Goal: Task Accomplishment & Management: Complete application form

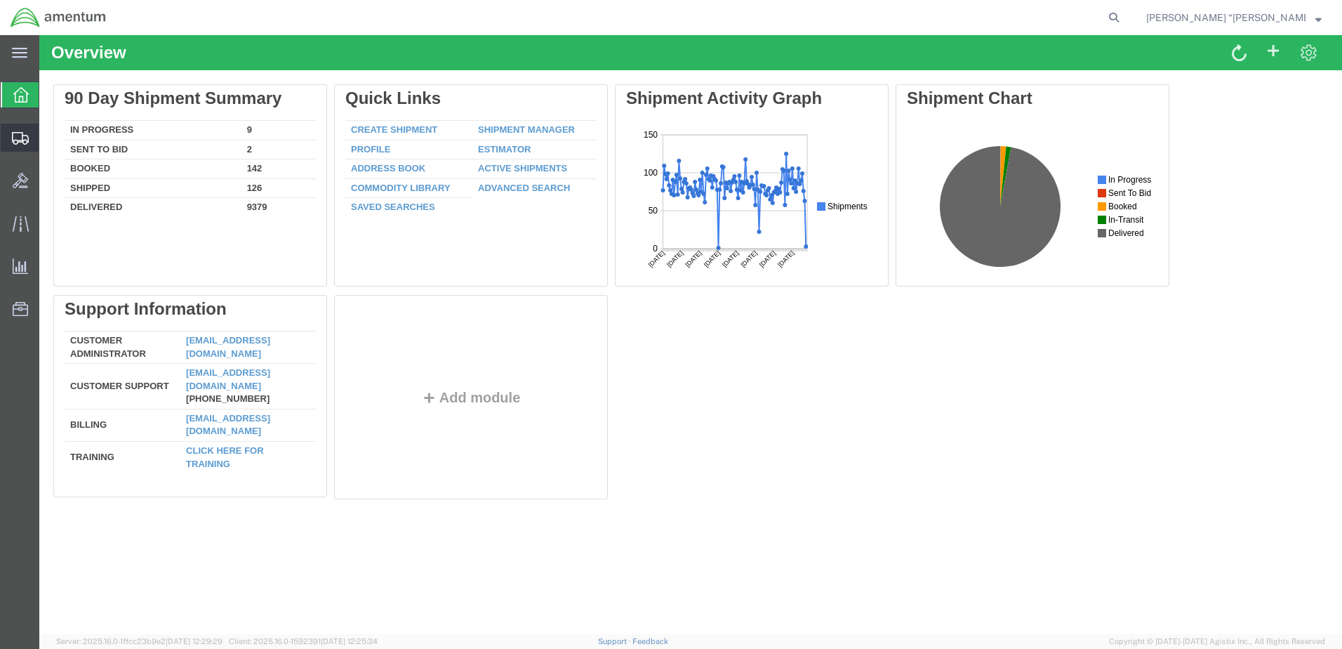
click at [0, 0] on span "Create Shipment" at bounding box center [0, 0] width 0 height 0
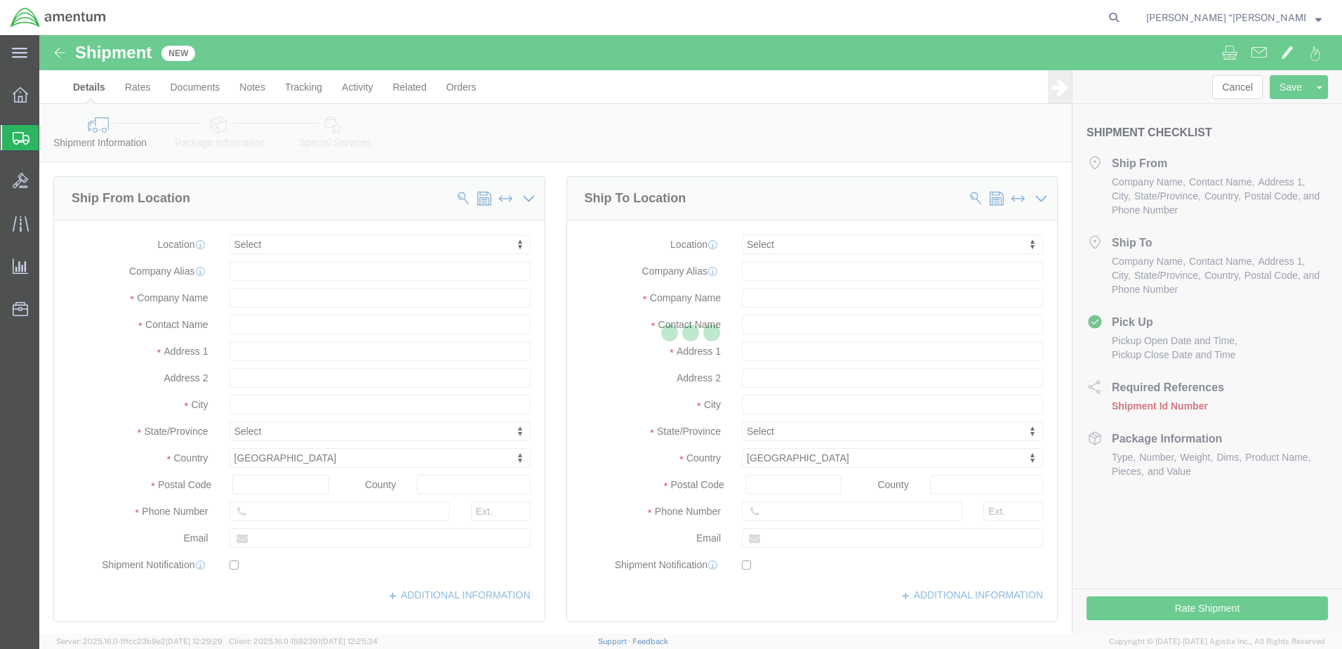
click at [300, 248] on div at bounding box center [690, 334] width 1303 height 599
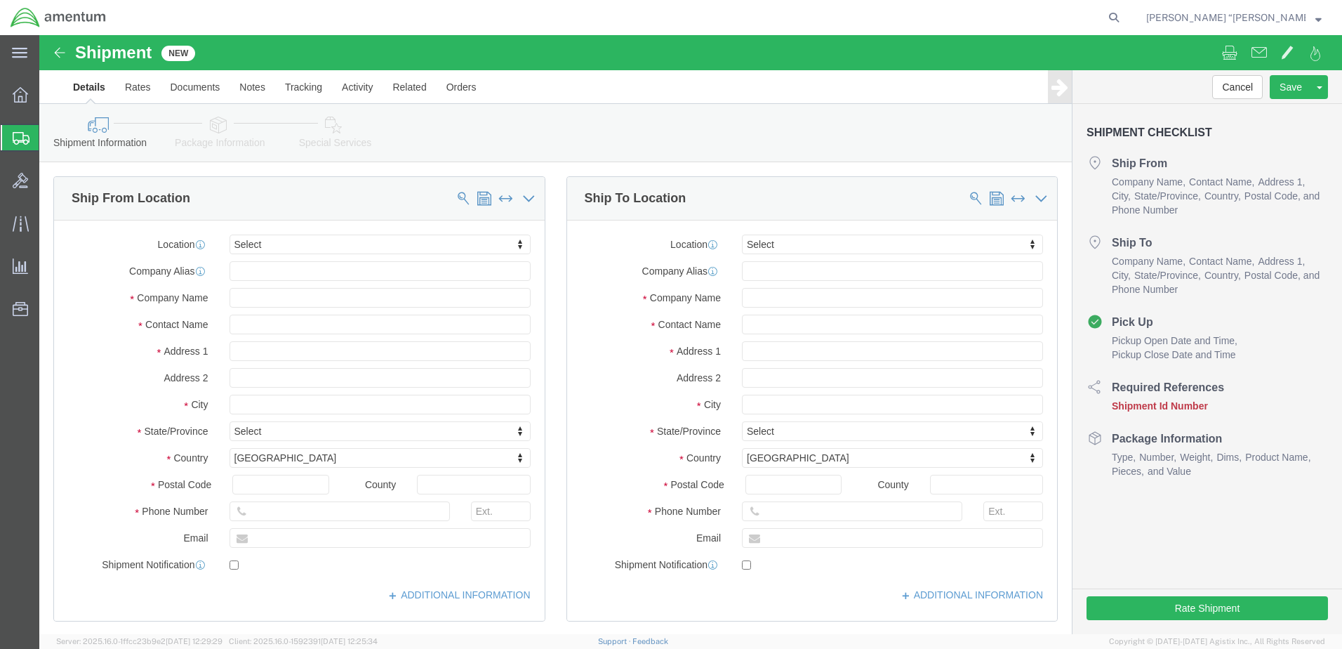
select select
type input "GFL"
select select "49920"
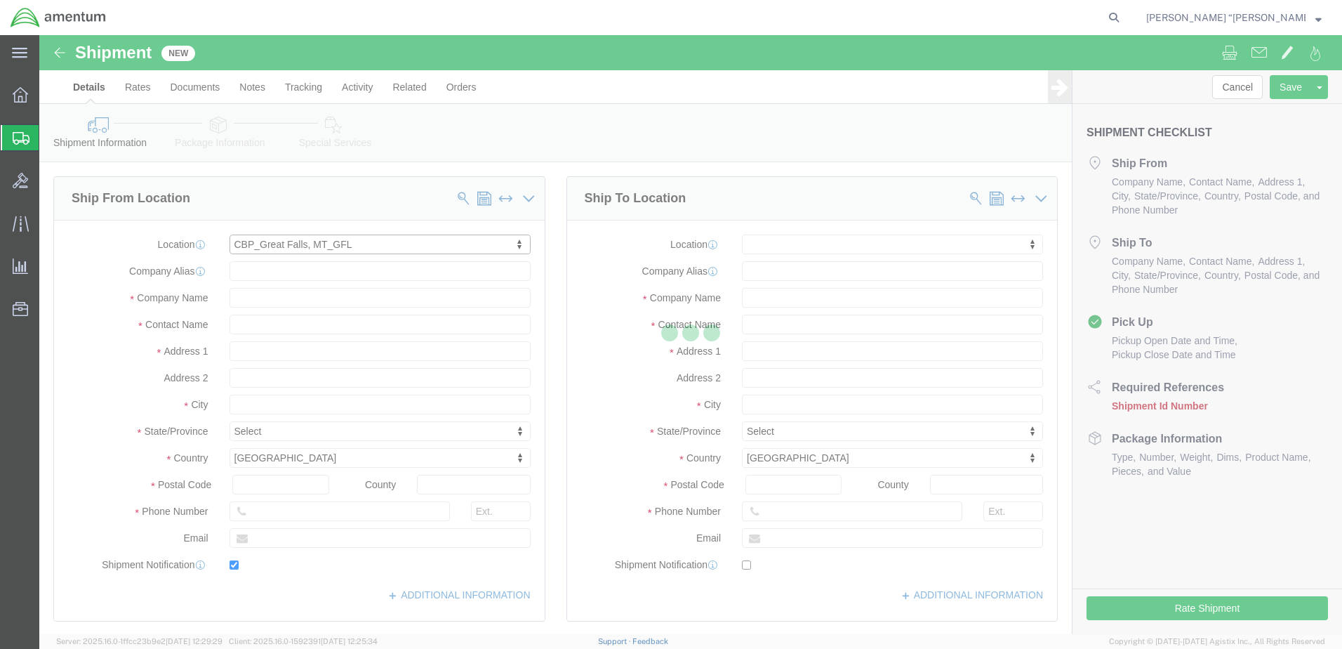
type input "[GEOGRAPHIC_DATA]"
type input "59404"
type input "[PHONE_NUMBER]"
type input "[PERSON_NAME][EMAIL_ADDRESS][PERSON_NAME][DOMAIN_NAME]"
checkbox input "true"
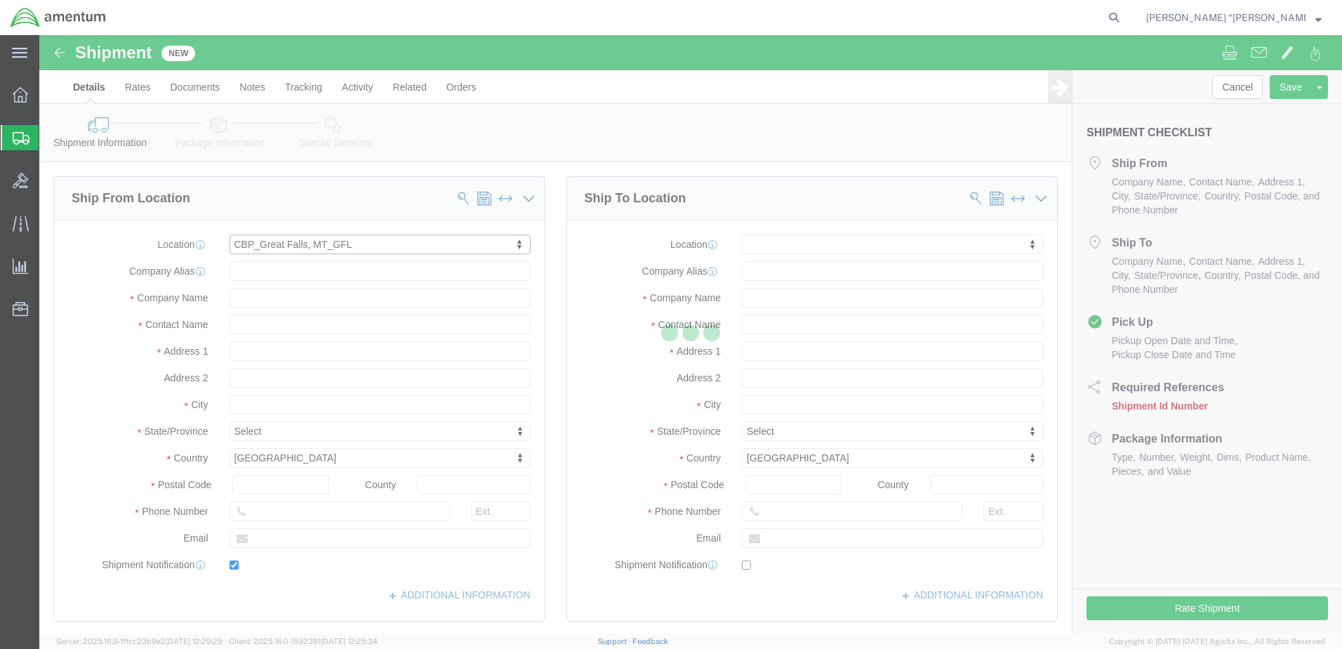
type input "Amentum Services, Inc"
type input "[PERSON_NAME] “[PERSON_NAME]” [PERSON_NAME]"
type input "[GEOGRAPHIC_DATA]"
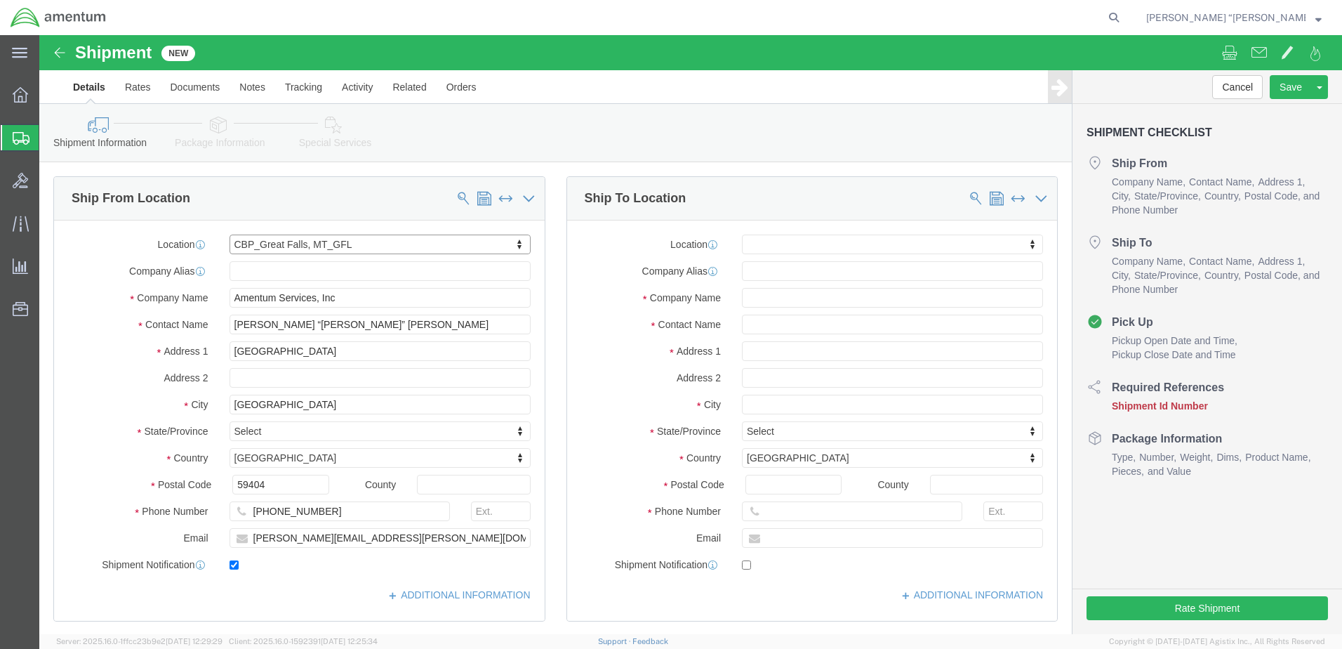
select select "MT"
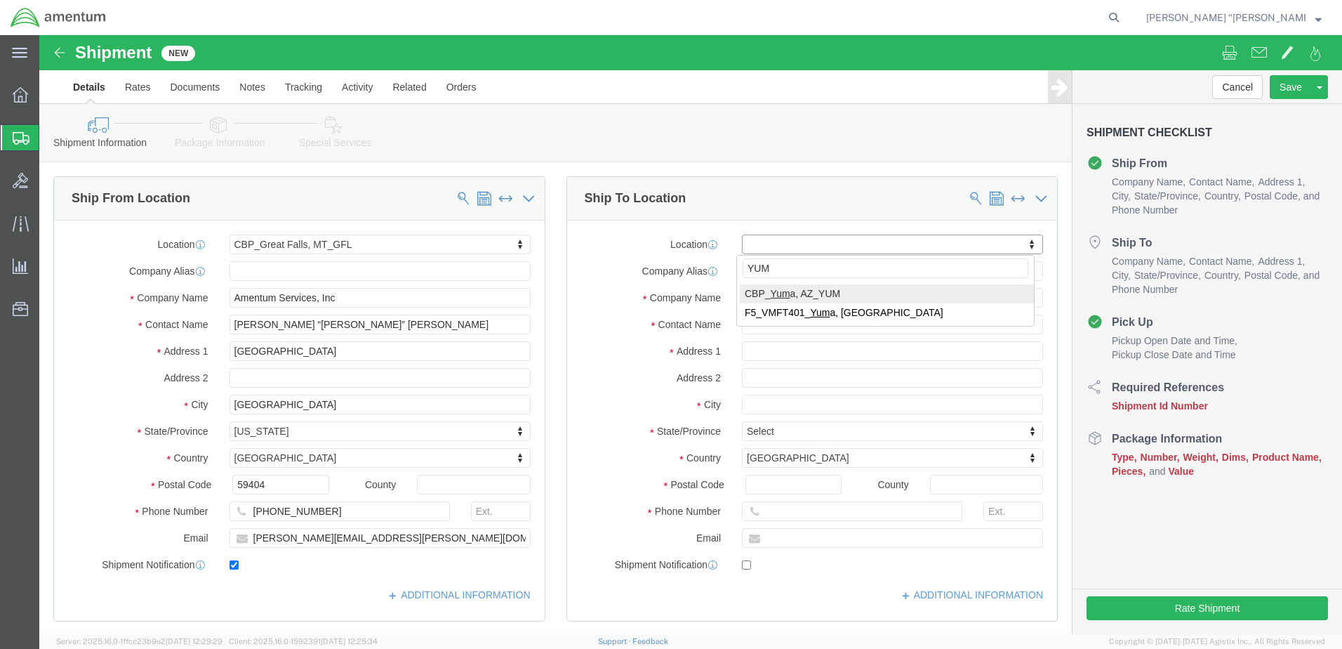
type input "YUM"
select select "49951"
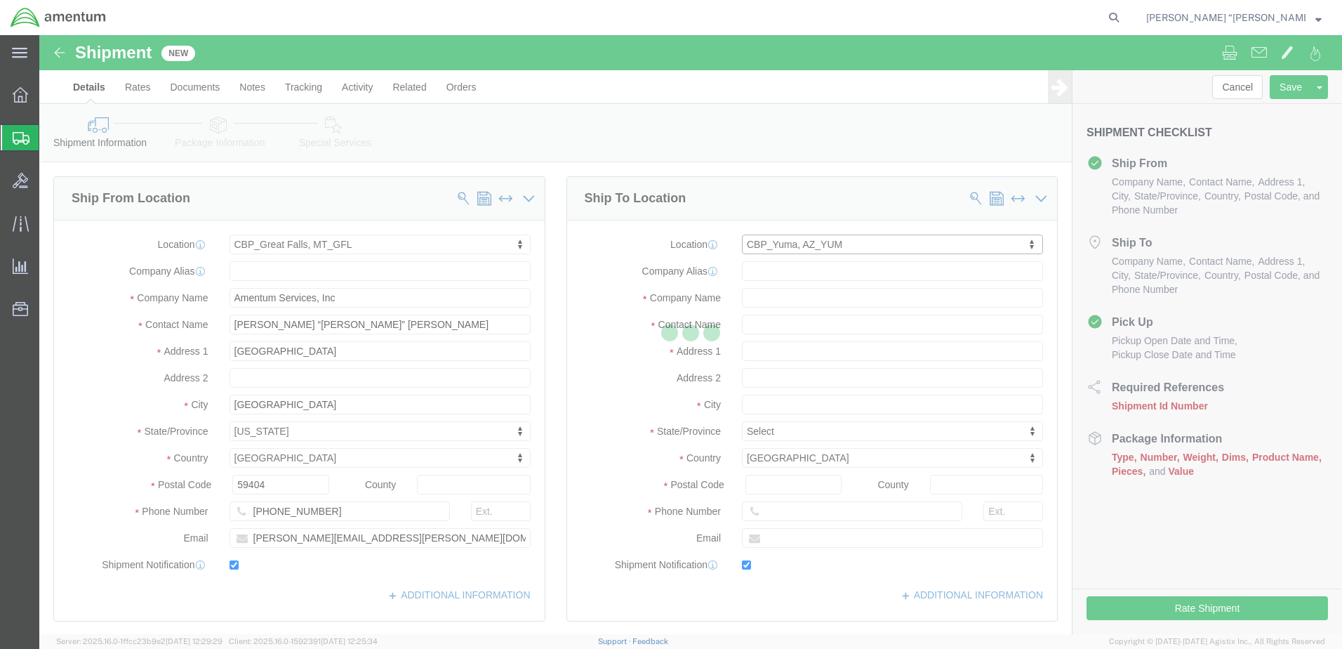
type input "[STREET_ADDRESS]"
type input "85365"
type input "[PHONE_NUMBER]"
type input "215"
type input "[PERSON_NAME][EMAIL_ADDRESS][PERSON_NAME][DOMAIN_NAME]"
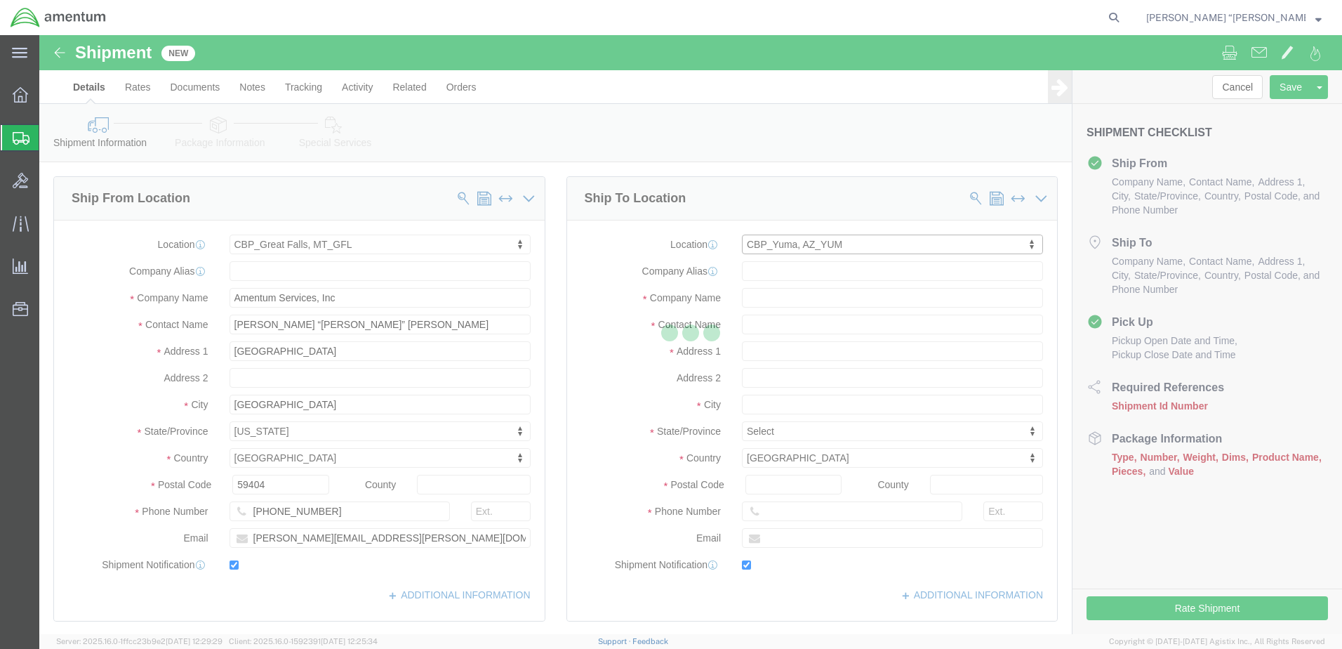
checkbox input "true"
type input "Amentum Services, Inc"
type input "[PERSON_NAME]"
type input "Yuma"
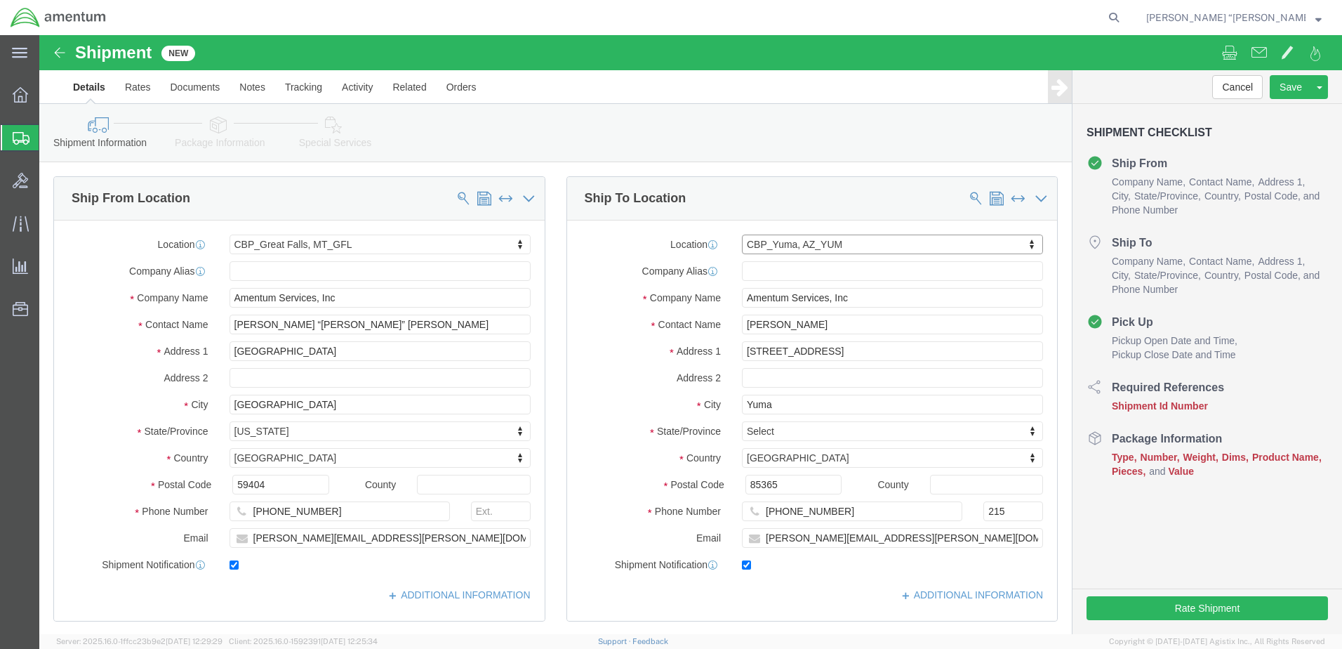
select select "AZ"
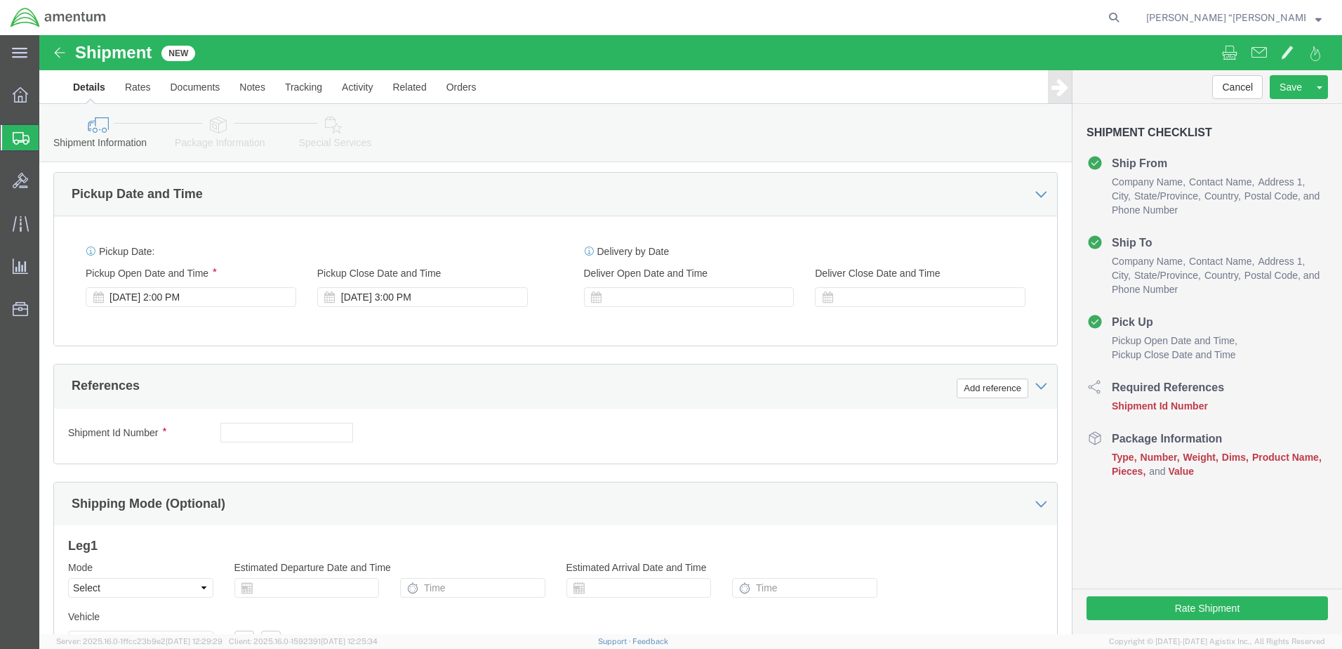
scroll to position [491, 0]
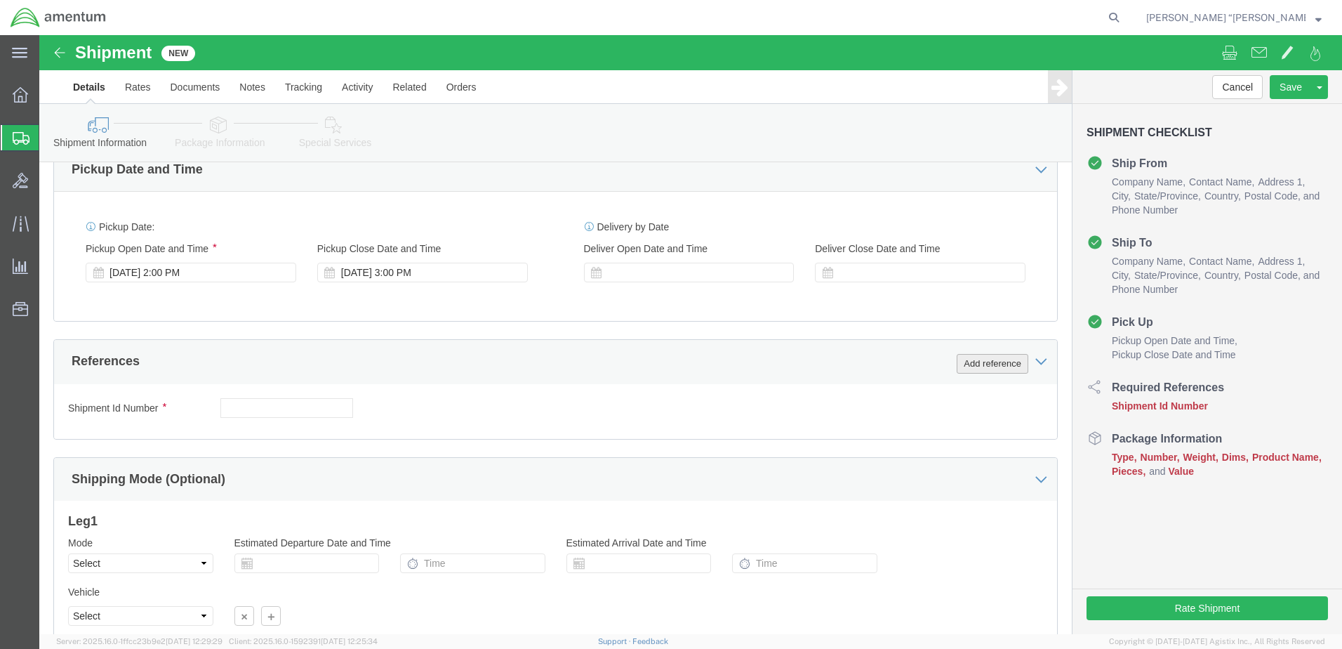
click button "Add reference"
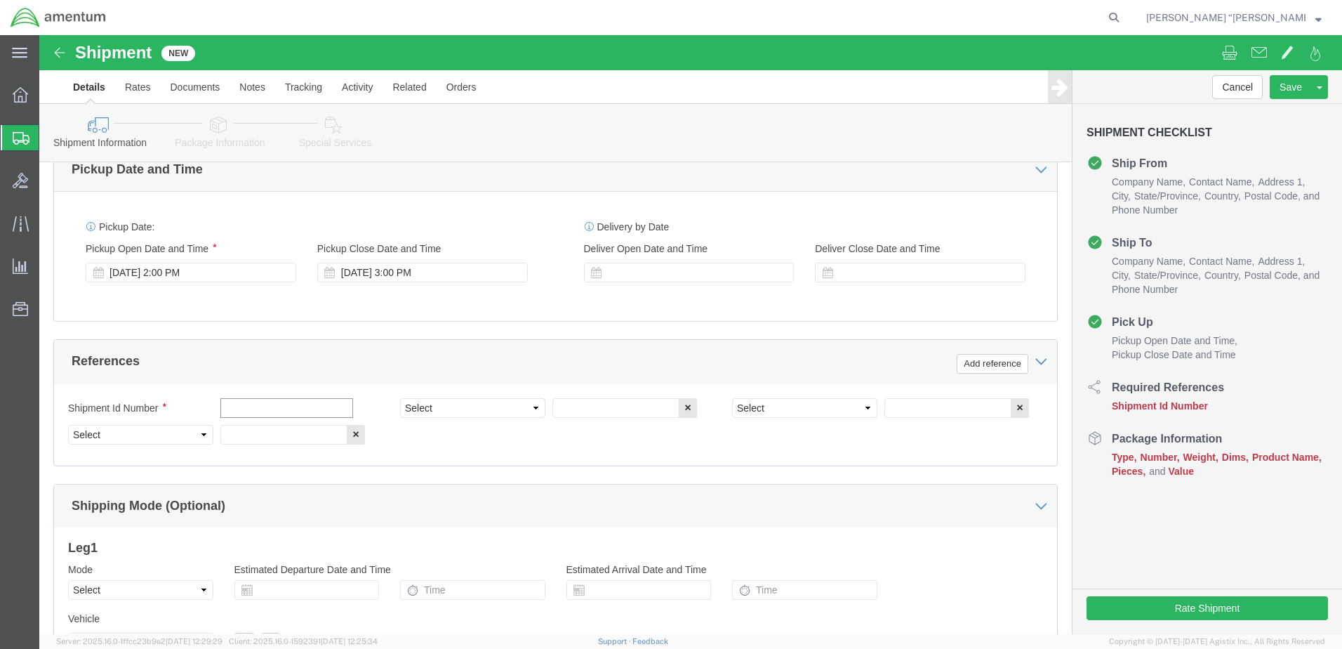
click input "text"
type input "RECEPTACLE"
click select "Select Account Type Activity ID Airline Appointment Number ASN Batch Request # …"
select select "DEPT"
click select "Select Account Type Activity ID Airline Appointment Number ASN Batch Request # …"
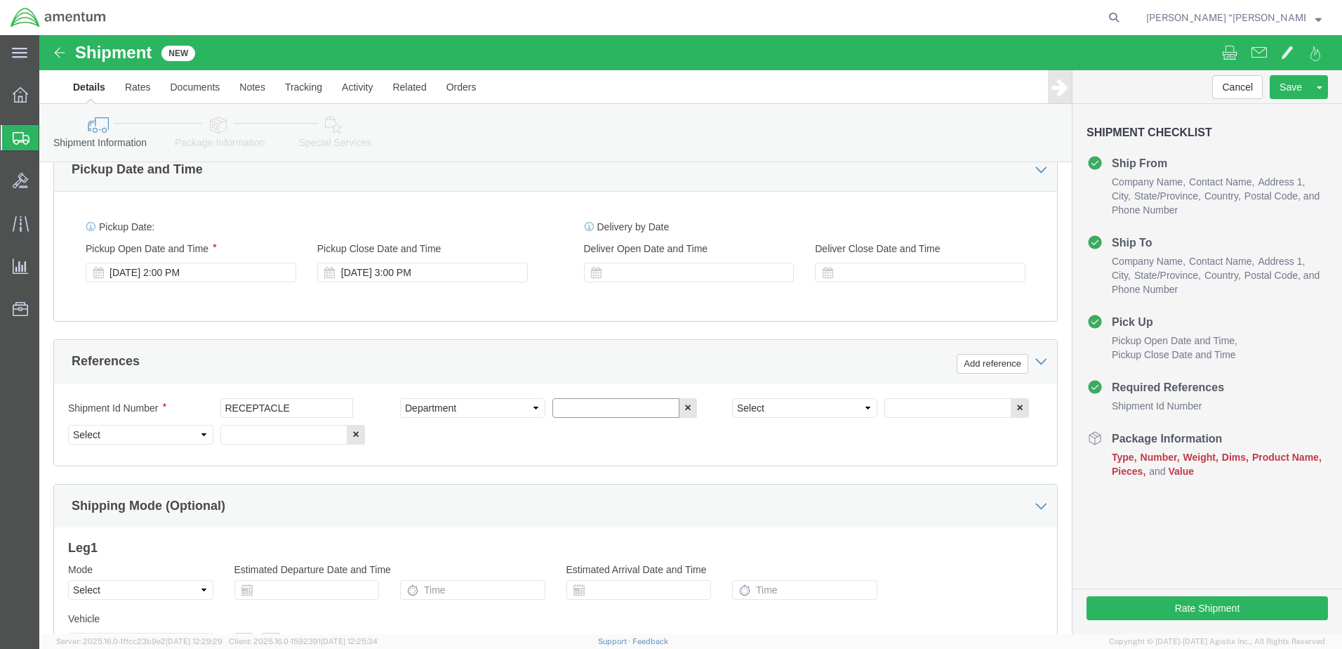
click input "text"
type input "CBP"
click select "Select Account Type Activity ID Airline Appointment Number ASN Batch Request # …"
select select "CUSTREF"
click select "Select Account Type Activity ID Airline Appointment Number ASN Batch Request # …"
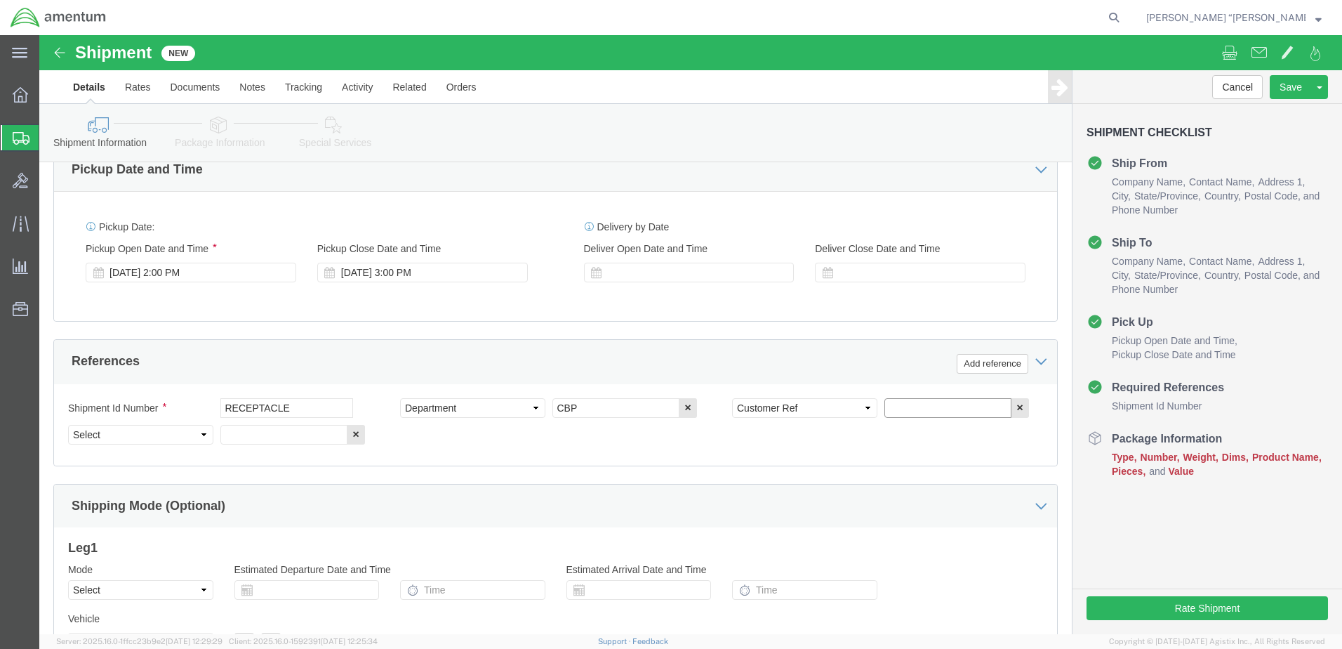
click input "text"
click input "RECEPTAXLE"
type input "RECEPTACLE"
click select "Select Account Type Activity ID Airline Appointment Number ASN Batch Request # …"
select select "PROJNUM"
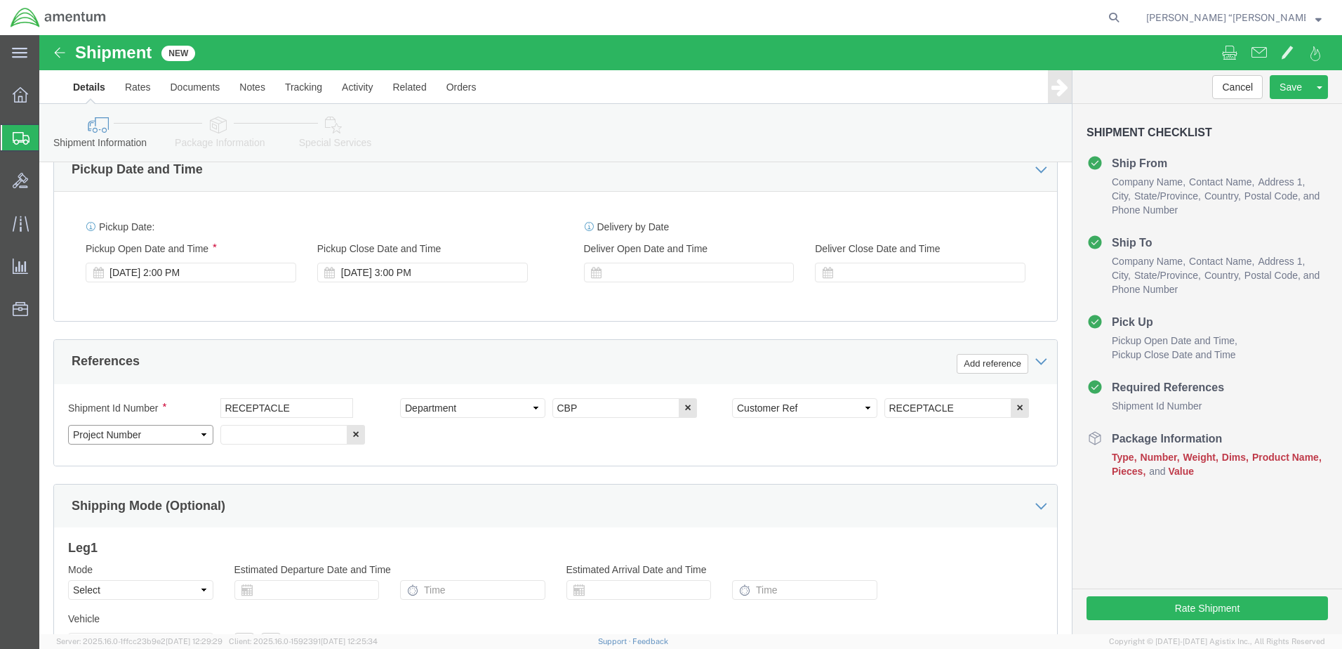
click select "Select Account Type Activity ID Airline Appointment Number ASN Batch Request # …"
click input "text"
click input "6118.03.03.2219.000.GFN.0000"
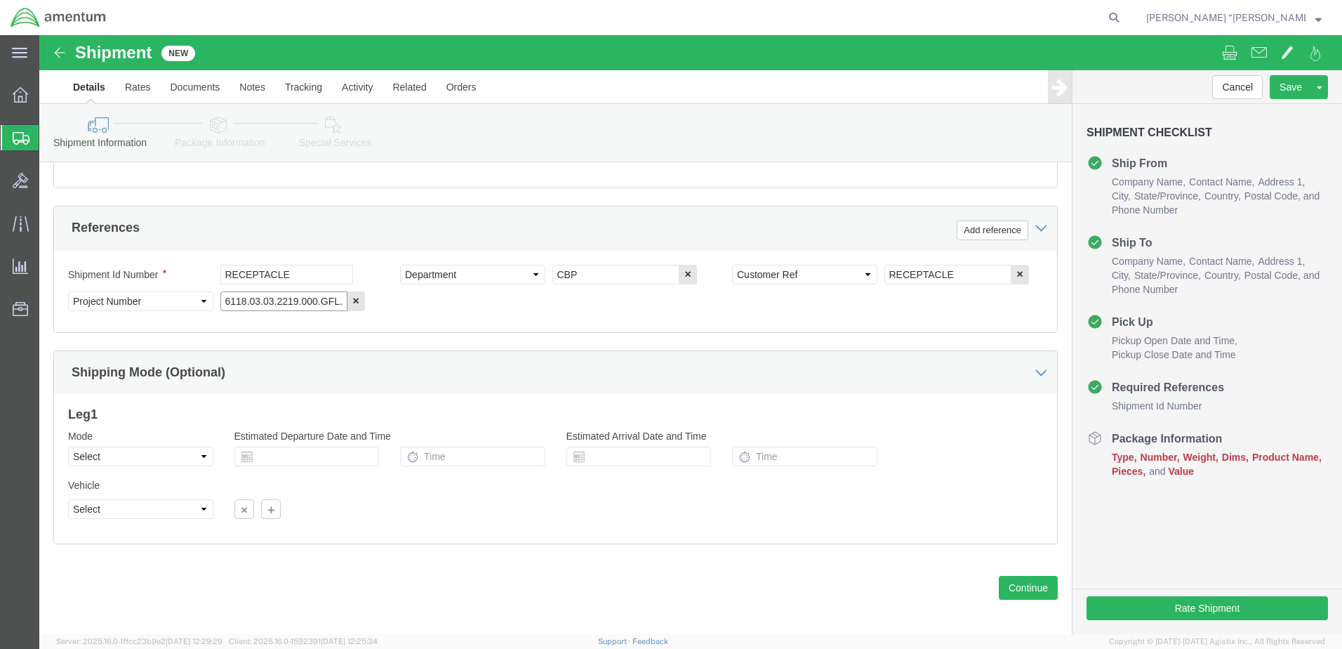
scroll to position [633, 0]
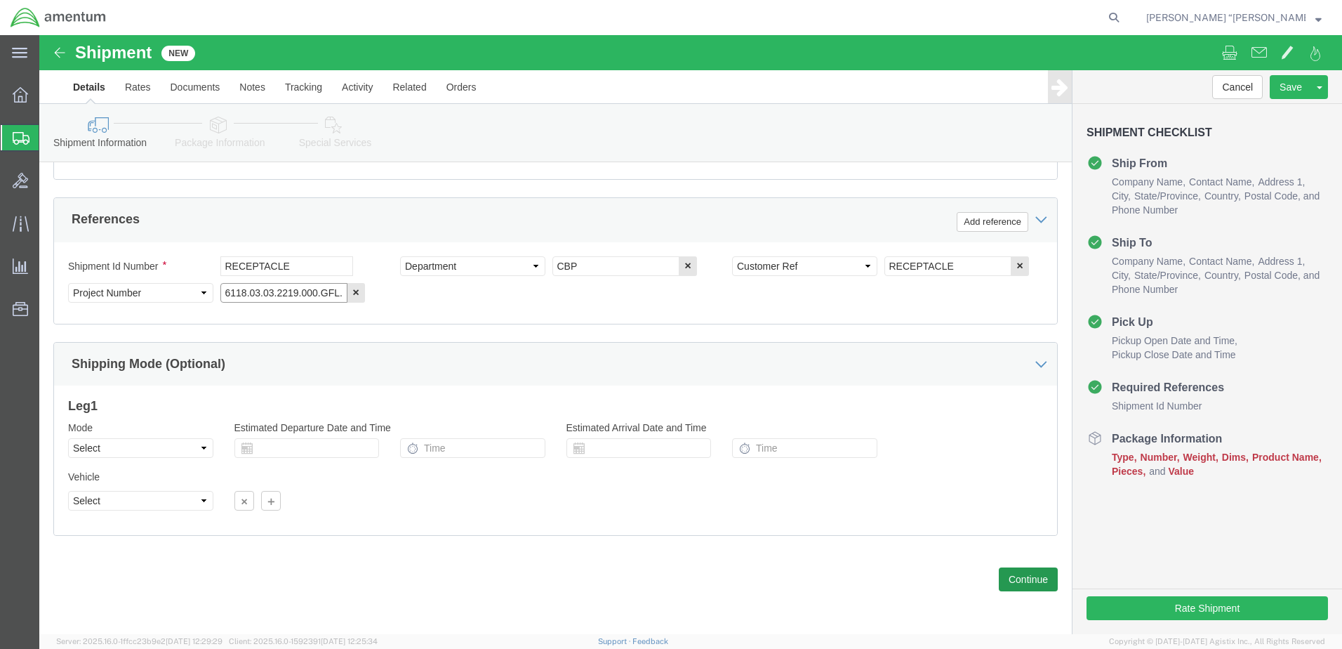
type input "6118.03.03.2219.000.GFL.0000"
click button "Continue"
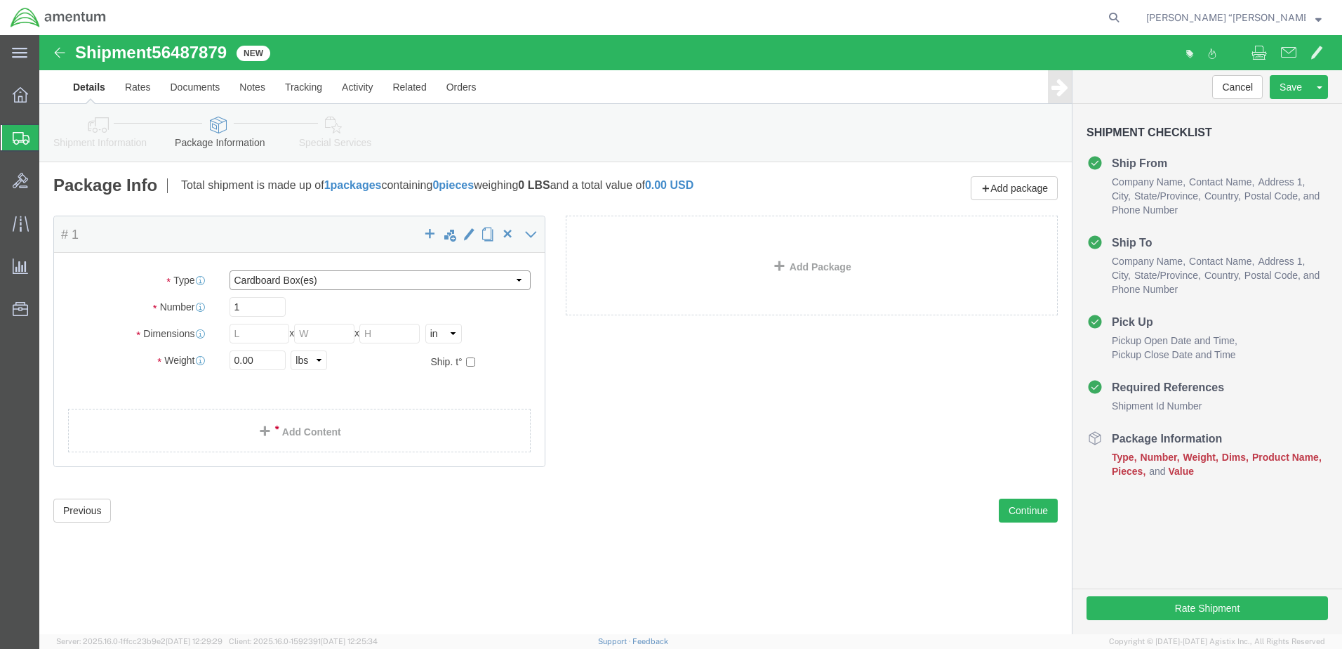
click select "Select BCK Boxes Bale(s) Basket(s) Bolt(s) Bottle(s) Buckets Bulk Bundle(s) Can…"
select select "ENV"
click select "Select BCK Boxes Bale(s) Basket(s) Bolt(s) Bottle(s) Buckets Bulk Bundle(s) Can…"
type input "9.50"
type input "12.50"
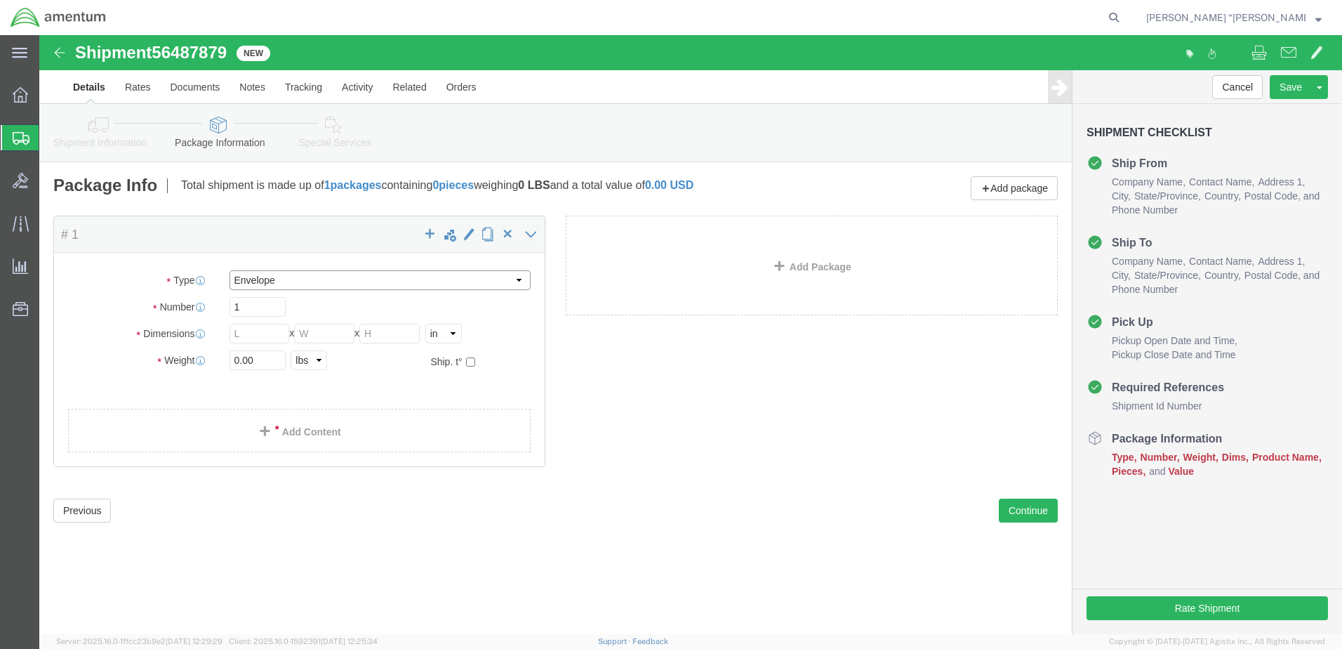
type input "0.25"
type input "1"
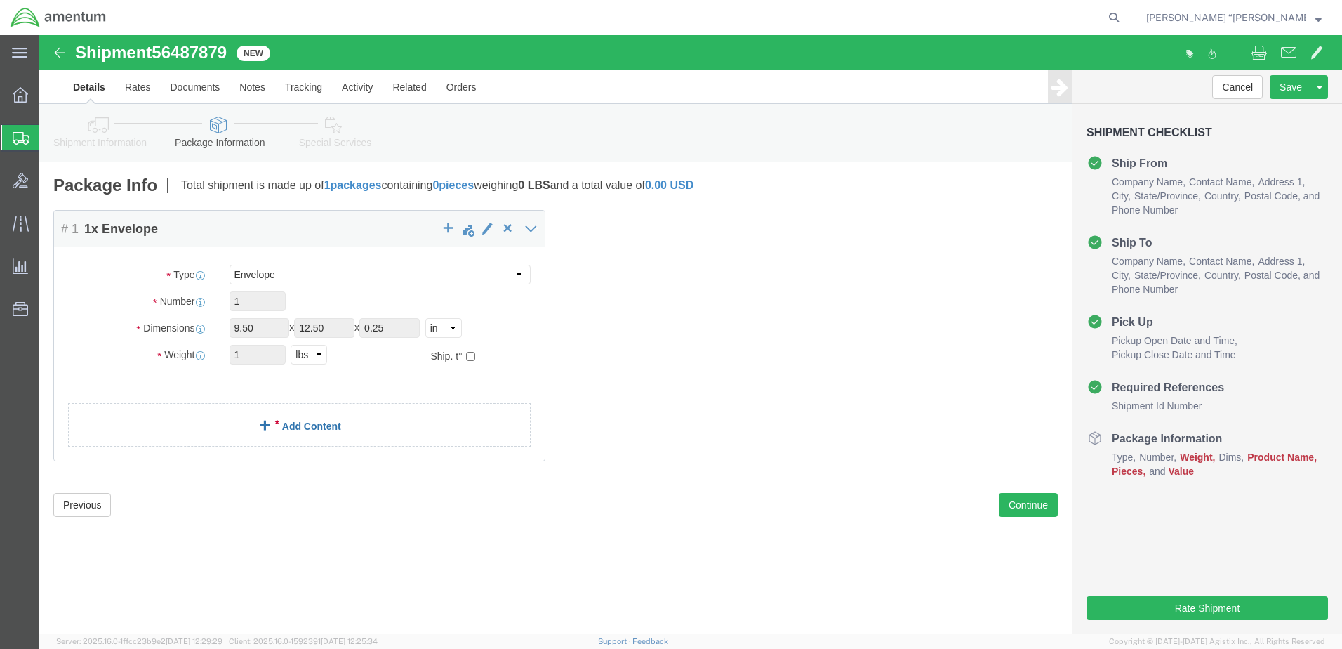
click span
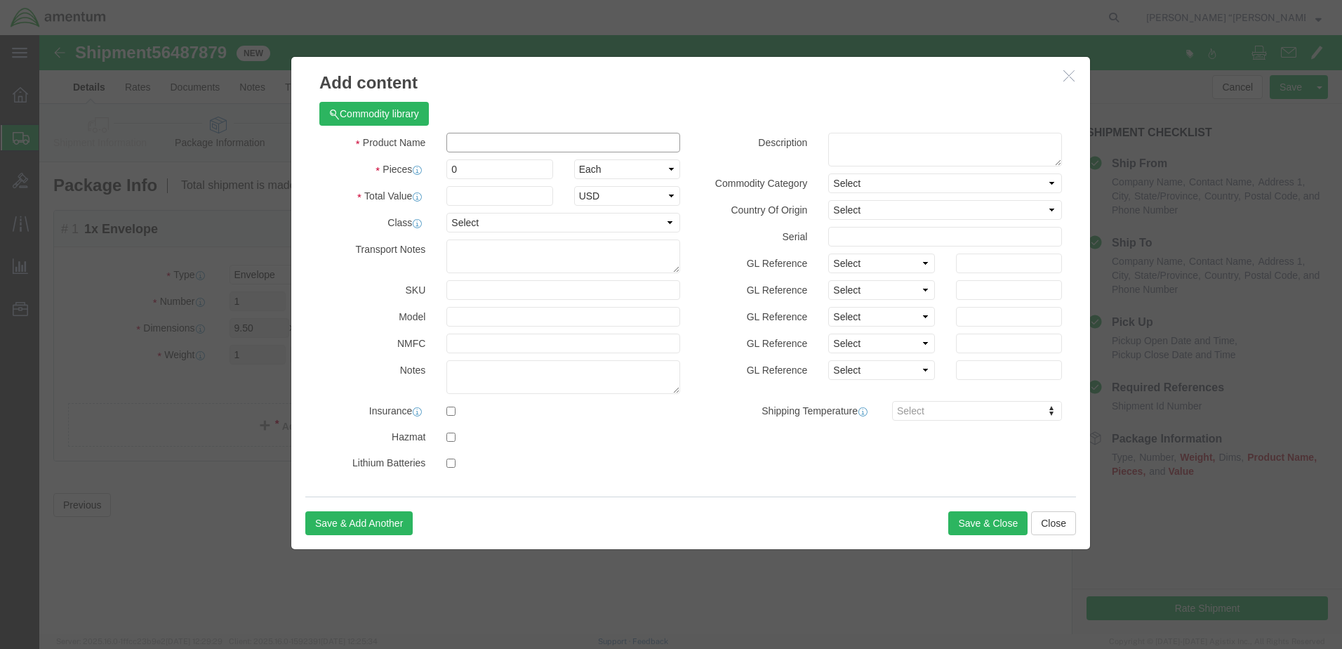
click input "text"
type input "RECEPTACLE"
click input "0"
type input "1"
click input "text"
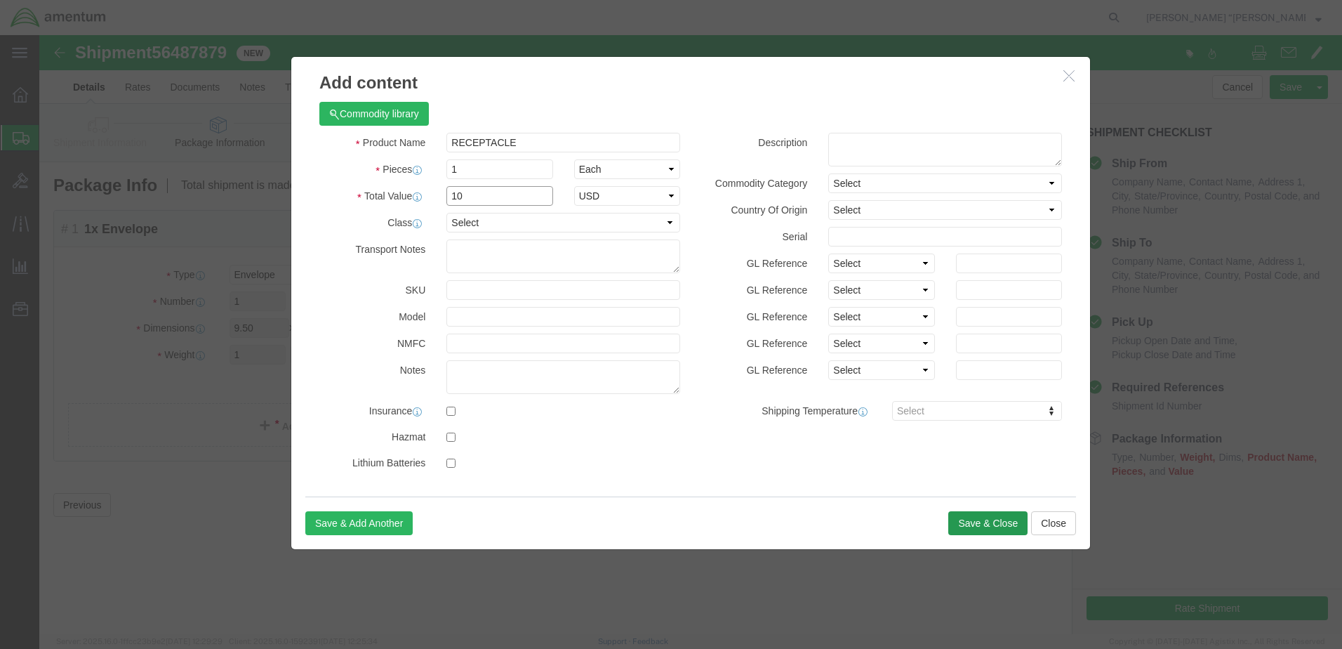
type input "10"
click button "Save & Close"
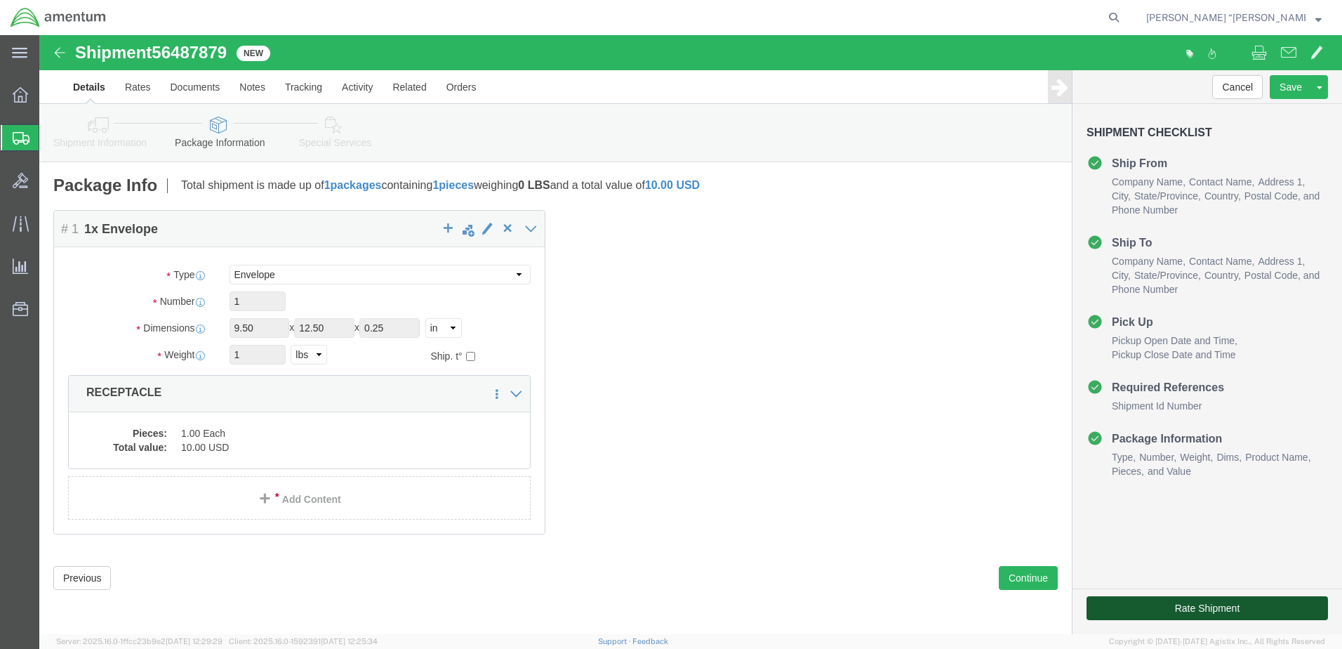
click button "Rate Shipment"
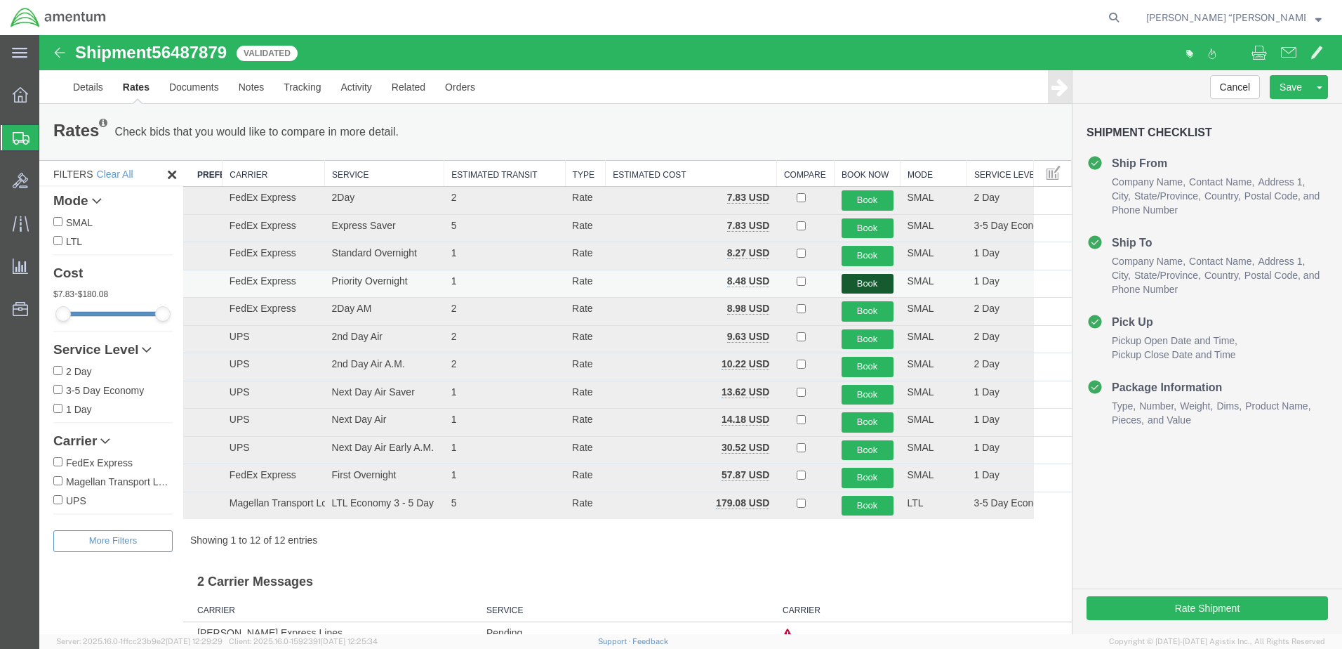
click at [858, 286] on button "Book" at bounding box center [868, 284] width 52 height 20
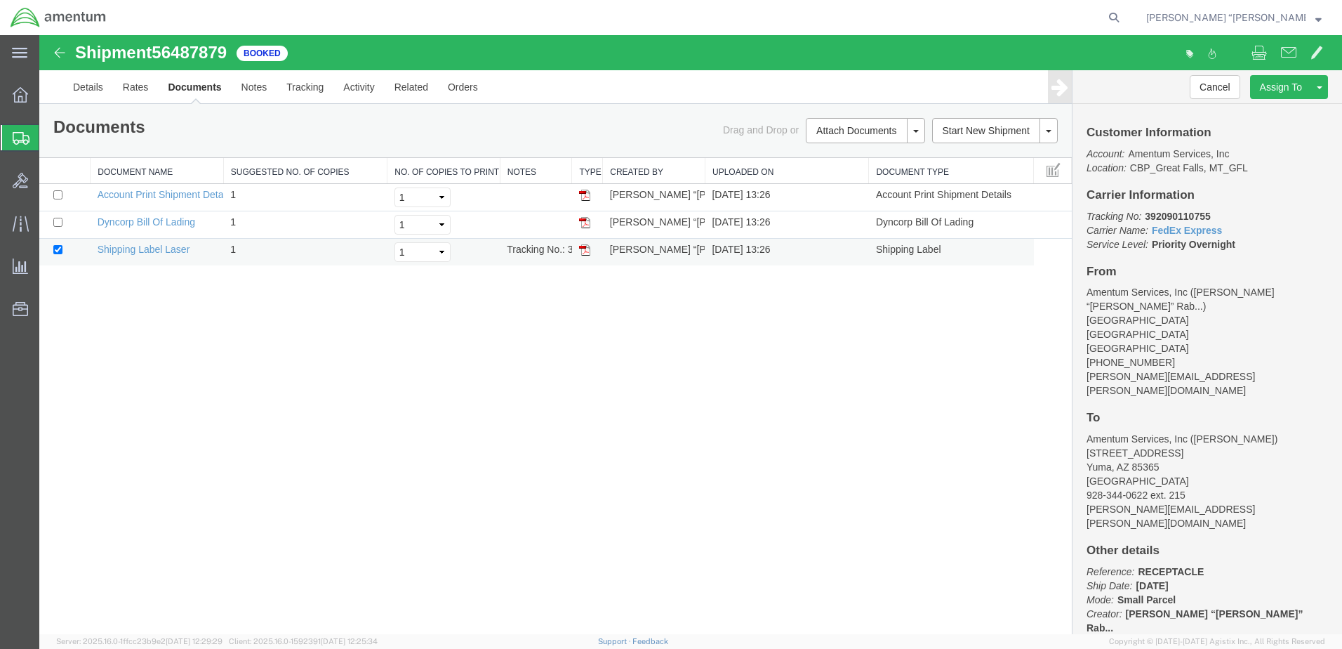
click at [586, 255] on img at bounding box center [584, 249] width 11 height 11
